Goal: Task Accomplishment & Management: Complete application form

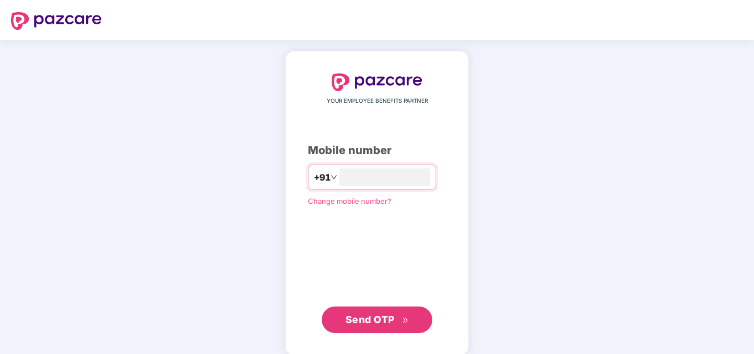
type input "**********"
click at [368, 323] on span "Send OTP" at bounding box center [370, 319] width 49 height 12
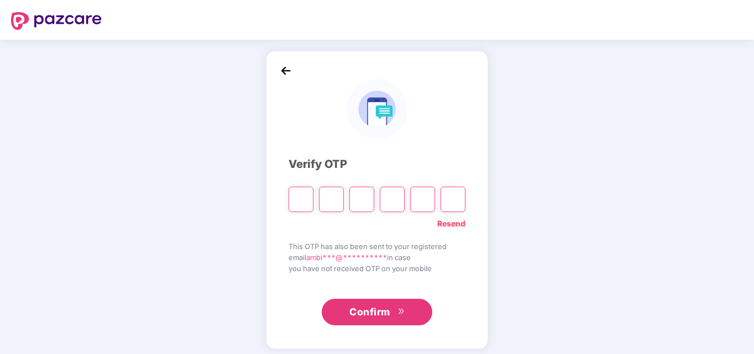
type input "*"
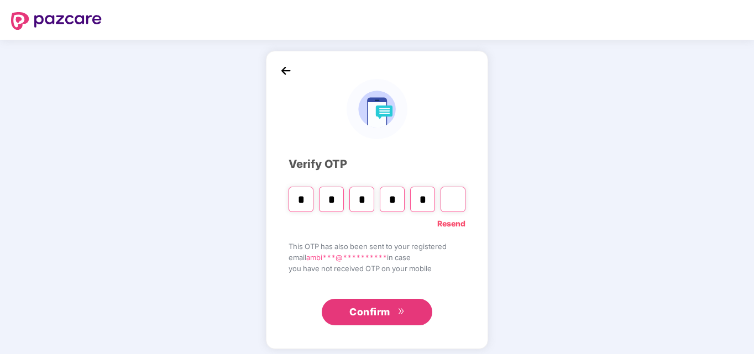
type input "*"
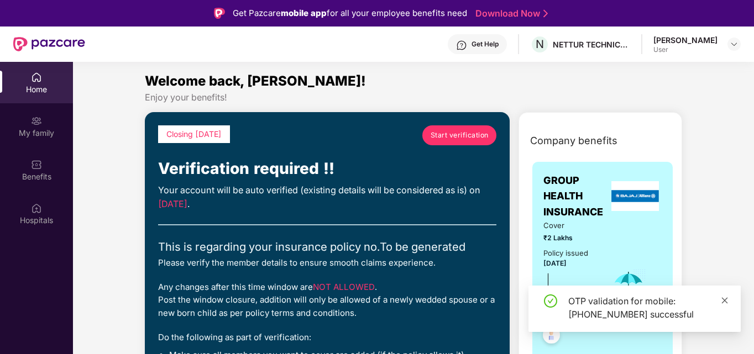
click at [726, 300] on icon "close" at bounding box center [725, 300] width 6 height 6
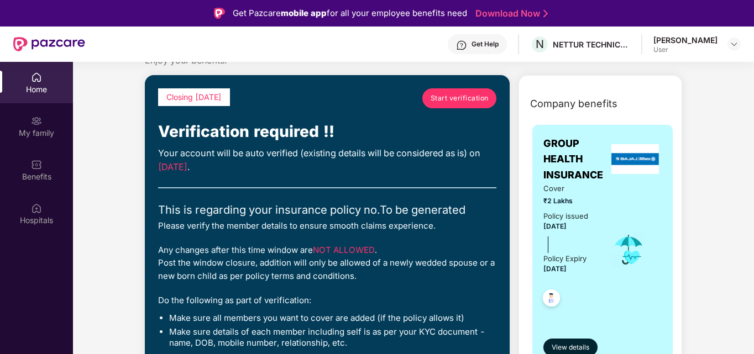
scroll to position [25, 0]
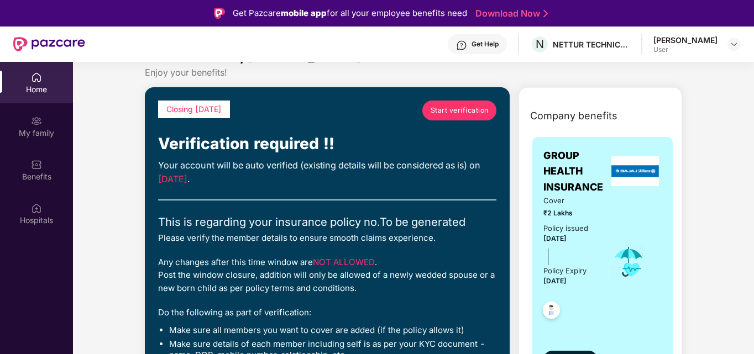
click at [461, 114] on span "Start verification" at bounding box center [460, 110] width 58 height 11
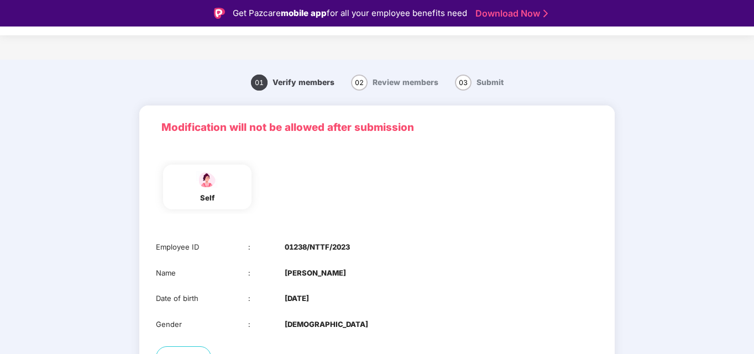
drag, startPoint x: 752, startPoint y: 144, endPoint x: 755, endPoint y: 169, distance: 25.0
click at [754, 169] on html "Get Pazcare mobile app for all your employee benefits need Download Now Verific…" at bounding box center [377, 177] width 754 height 354
click at [752, 323] on main "01 Verify members 02 Review members 03 Submit Modification will not be allowed …" at bounding box center [377, 262] width 754 height 404
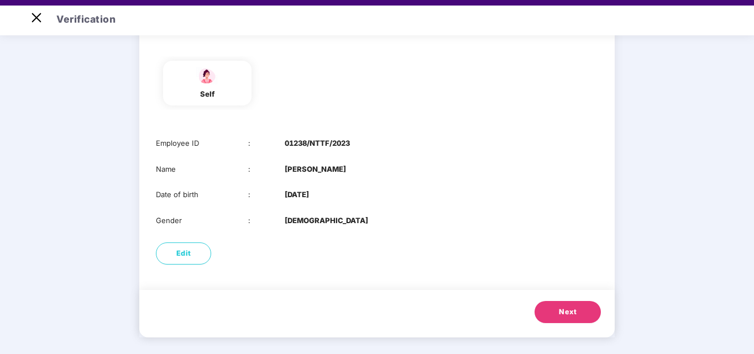
scroll to position [22, 0]
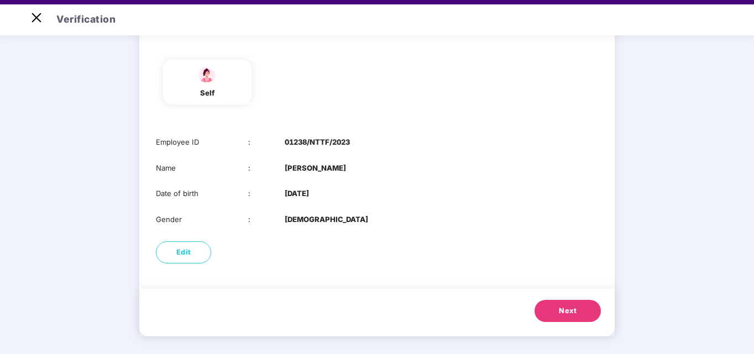
click at [552, 310] on button "Next" at bounding box center [568, 311] width 66 height 22
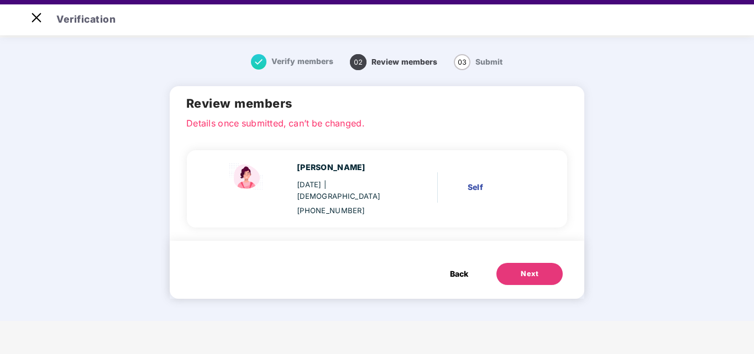
scroll to position [0, 0]
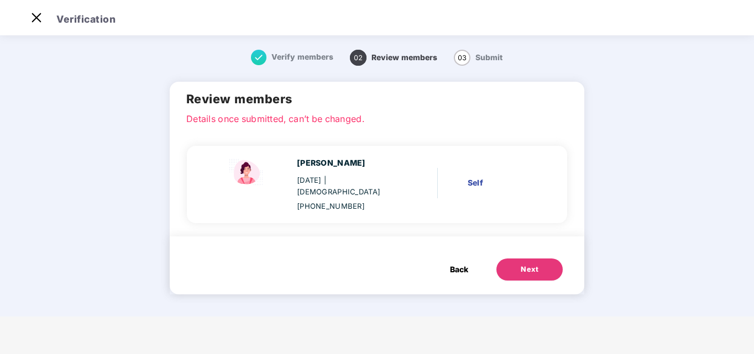
click at [524, 264] on div "Next" at bounding box center [530, 269] width 18 height 11
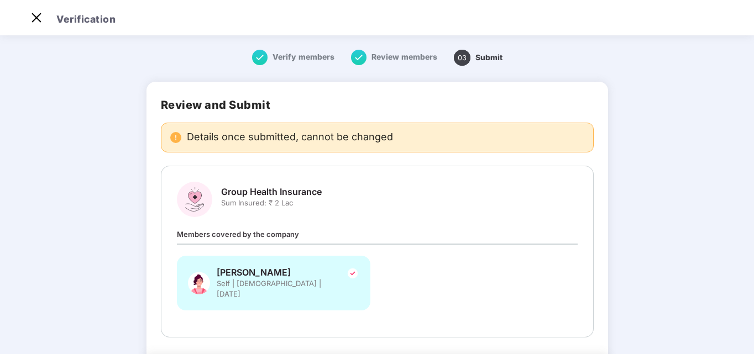
scroll to position [61, 0]
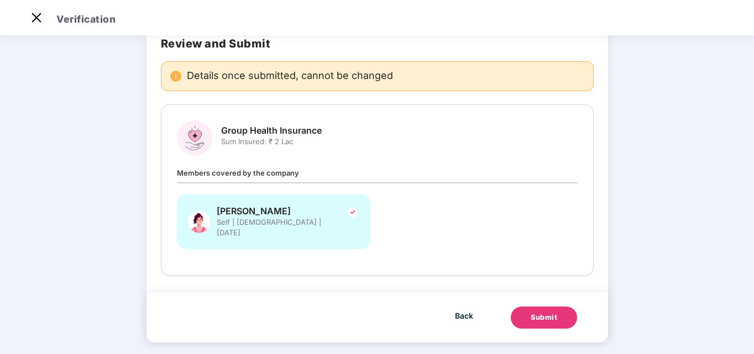
click at [552, 312] on div "Submit" at bounding box center [544, 317] width 27 height 11
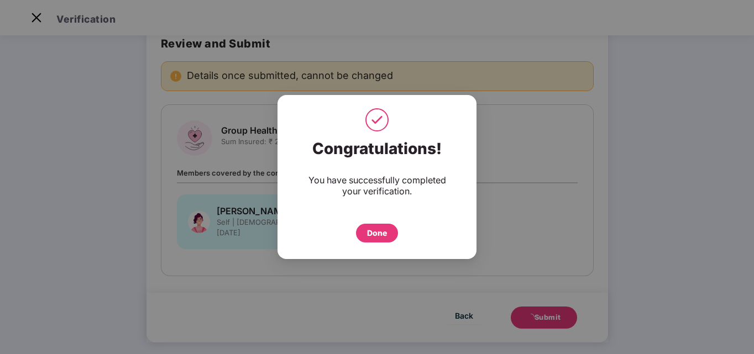
click at [379, 234] on div "Done" at bounding box center [377, 233] width 20 height 12
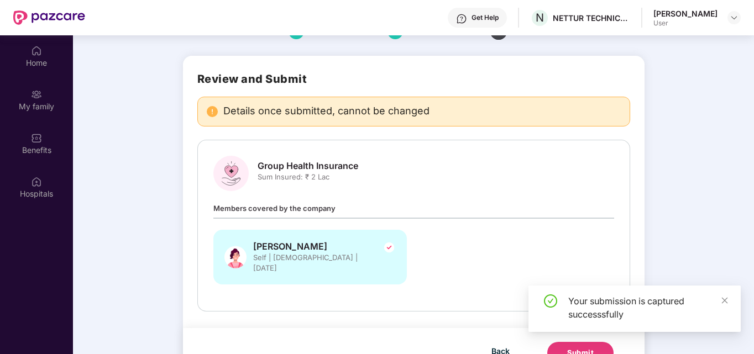
scroll to position [62, 0]
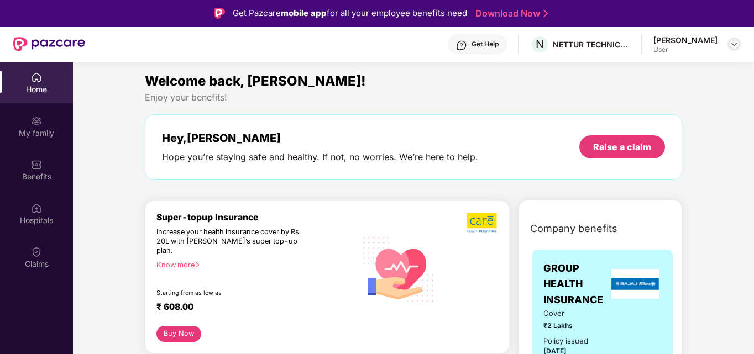
click at [734, 46] on img at bounding box center [734, 44] width 9 height 9
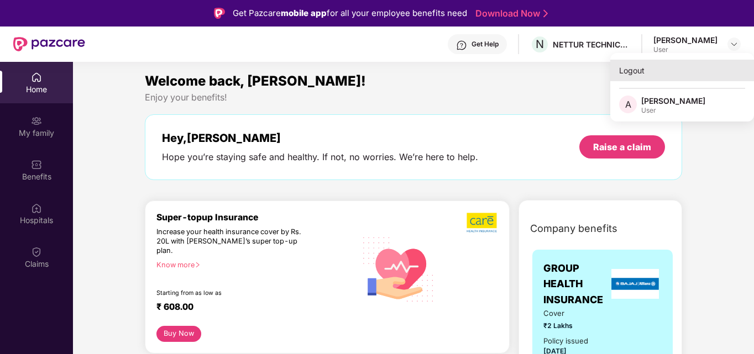
click at [644, 72] on div "Logout" at bounding box center [682, 71] width 144 height 22
